Goal: Find specific page/section: Find specific page/section

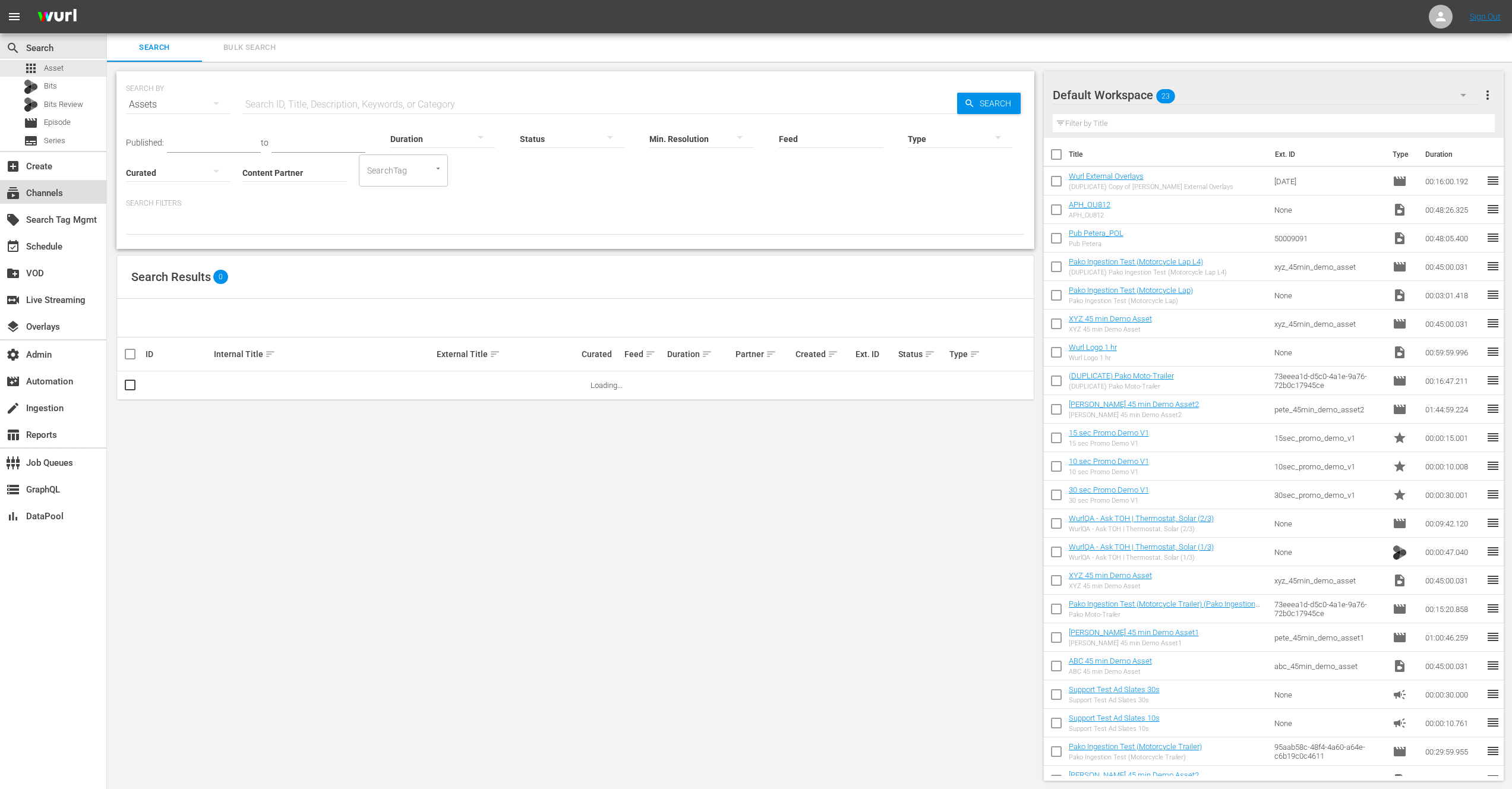
click at [42, 195] on div "subscriptions Channels" at bounding box center [33, 191] width 66 height 11
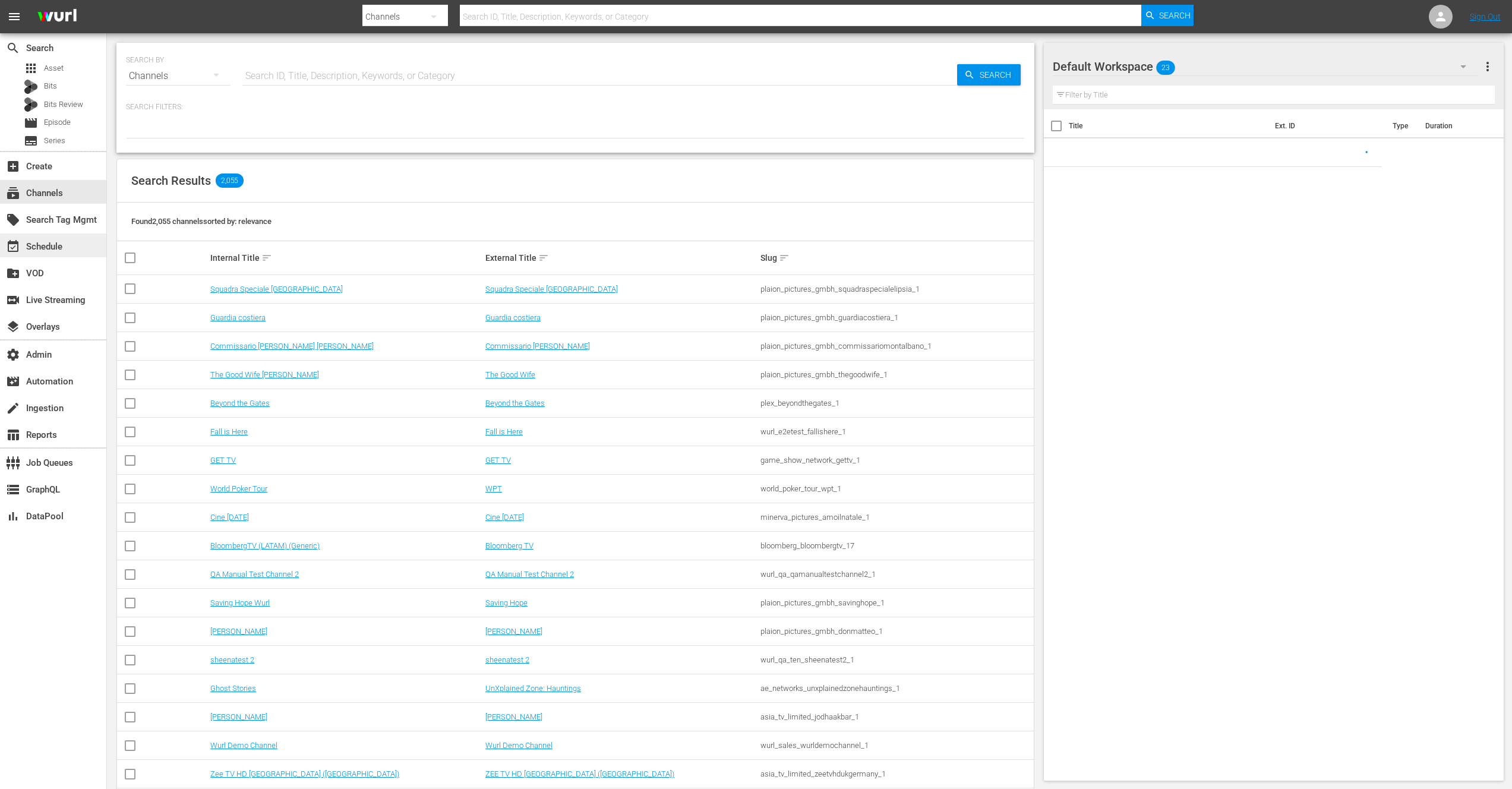
click at [53, 246] on div "event_available Schedule" at bounding box center [33, 245] width 66 height 11
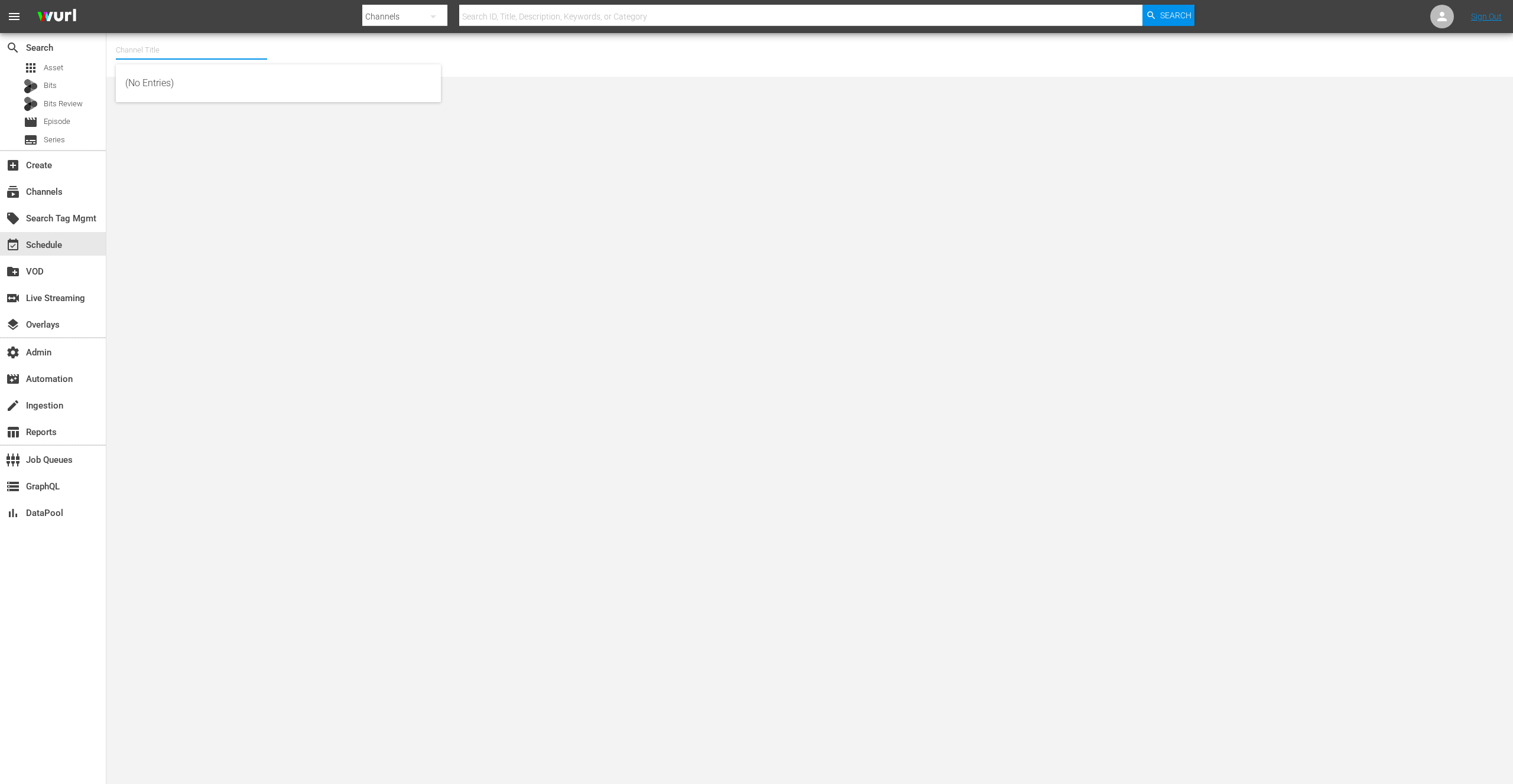
click at [164, 51] on input "text" at bounding box center [192, 50] width 151 height 29
paste input "luc_test_channel_pumpit_no_backup"
type input "luc_test_channel_pumpit_no_backup"
click at [200, 48] on input "luc_test_channel_pumpit_no_backup" at bounding box center [192, 50] width 151 height 29
click at [230, 50] on input "luc_test_channel_pumpit_no_backup" at bounding box center [192, 50] width 151 height 29
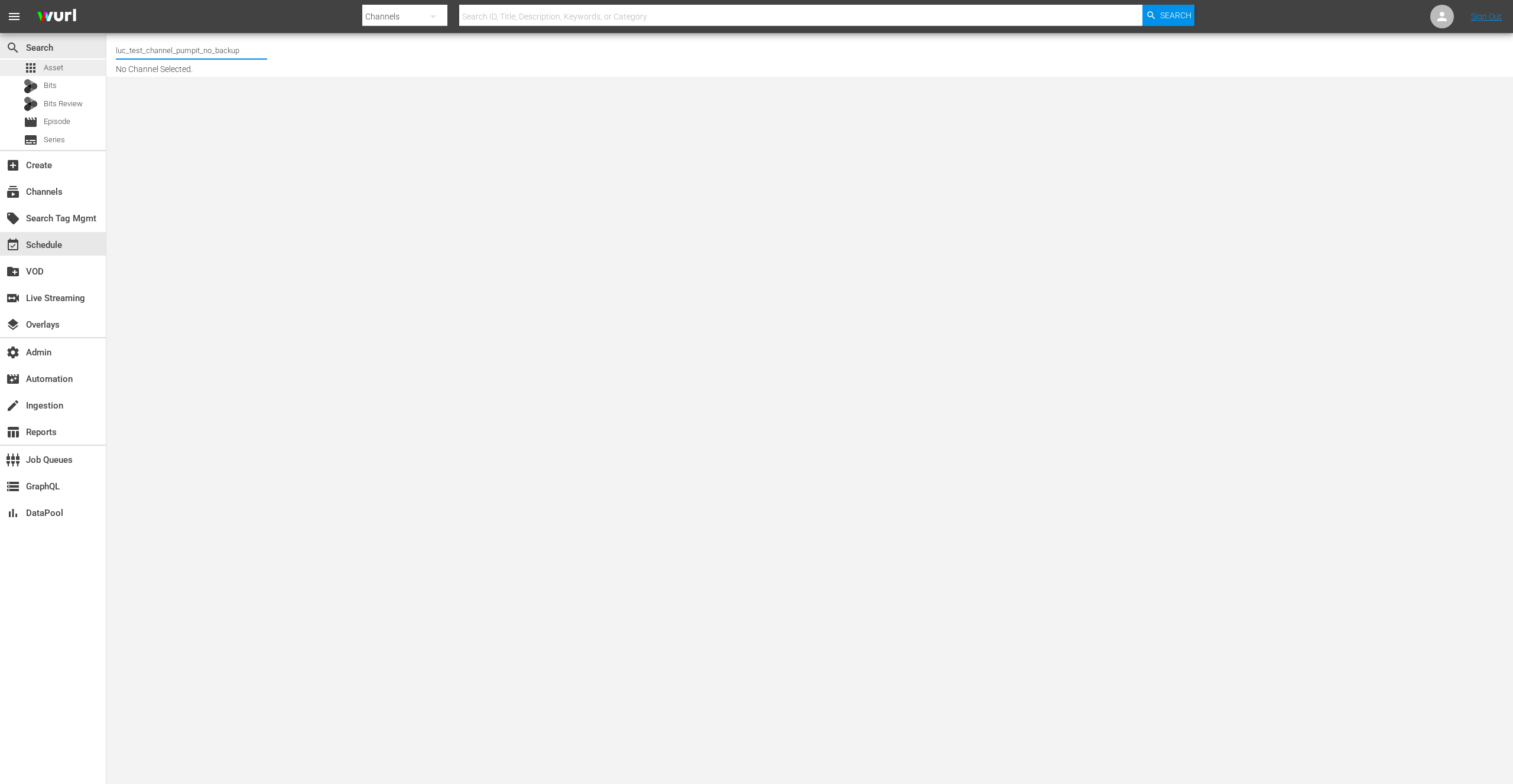
drag, startPoint x: 244, startPoint y: 50, endPoint x: 101, endPoint y: 59, distance: 143.3
click at [106, 0] on div "search Search apps Asset Bits Bits Review movie Episode subtitles Series add_bo…" at bounding box center [809, 0] width 1406 height 0
click at [60, 190] on div "subscriptions Channels" at bounding box center [33, 190] width 66 height 11
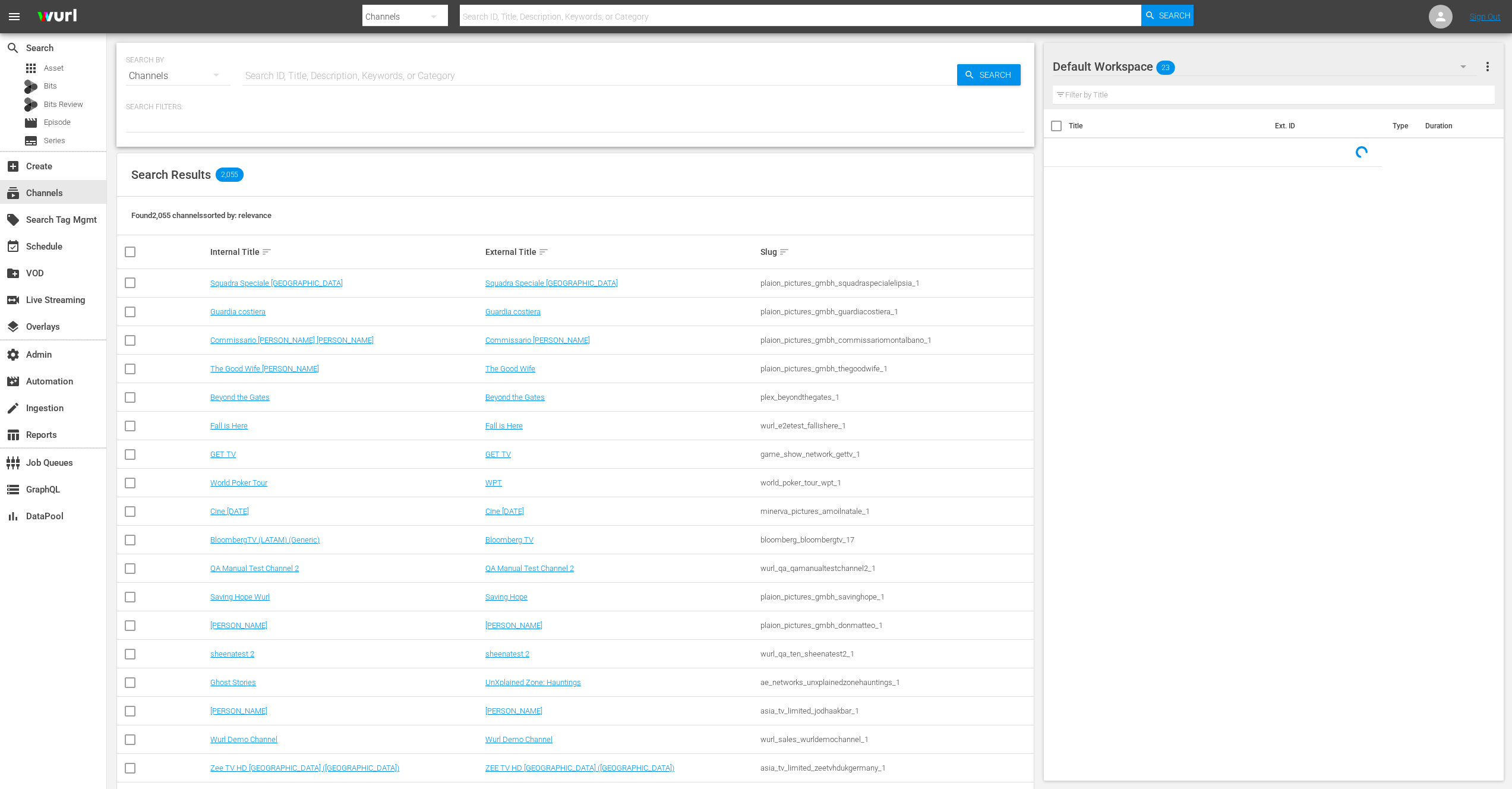
click at [281, 75] on input "text" at bounding box center [600, 76] width 715 height 29
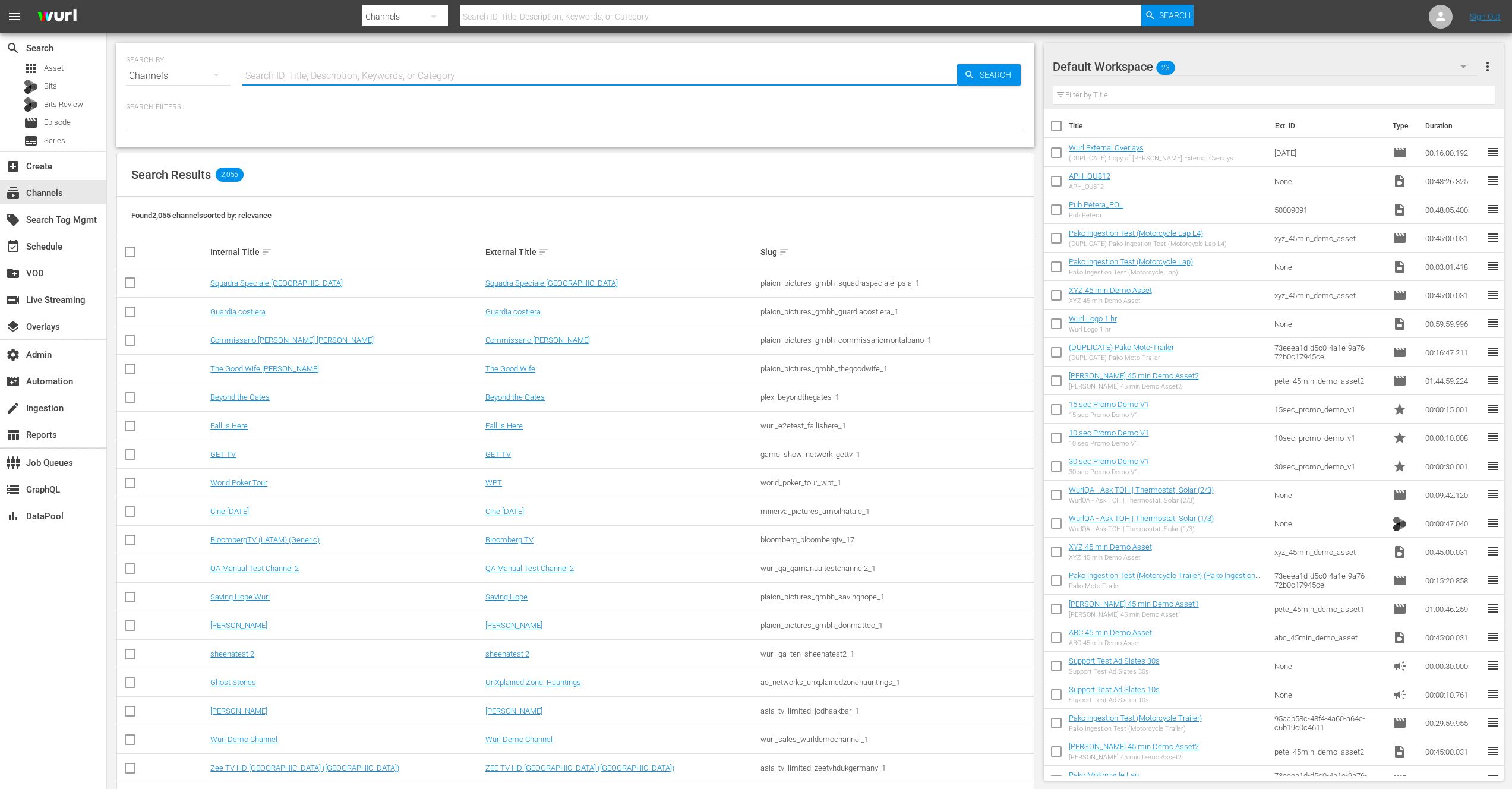
click at [308, 72] on input "text" at bounding box center [600, 76] width 715 height 29
paste input "luc_test_channel_pumpit_no_backup"
type input "luc_test_channel_pumpit_no_backup"
